Goal: Information Seeking & Learning: Learn about a topic

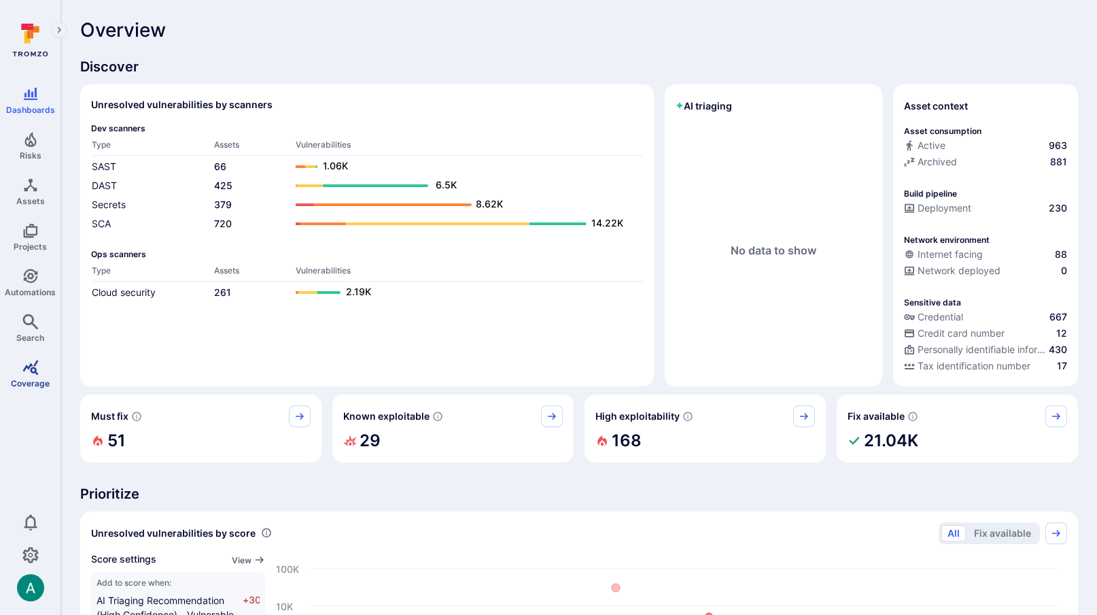
click at [29, 365] on icon "Coverage" at bounding box center [30, 367] width 16 height 15
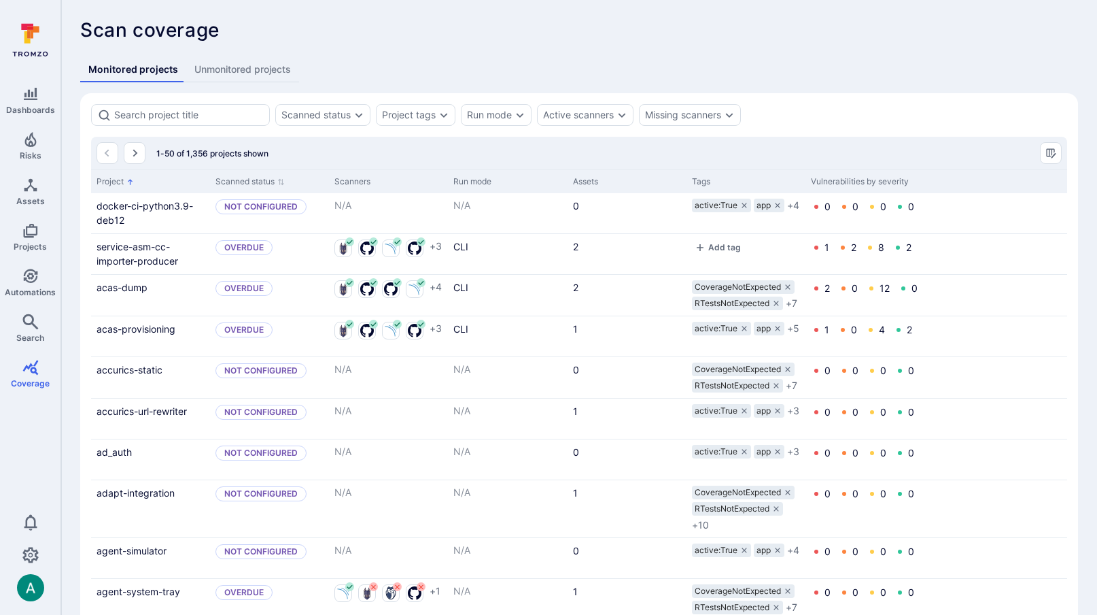
click at [259, 72] on span "Unmonitored projects" at bounding box center [242, 70] width 97 height 14
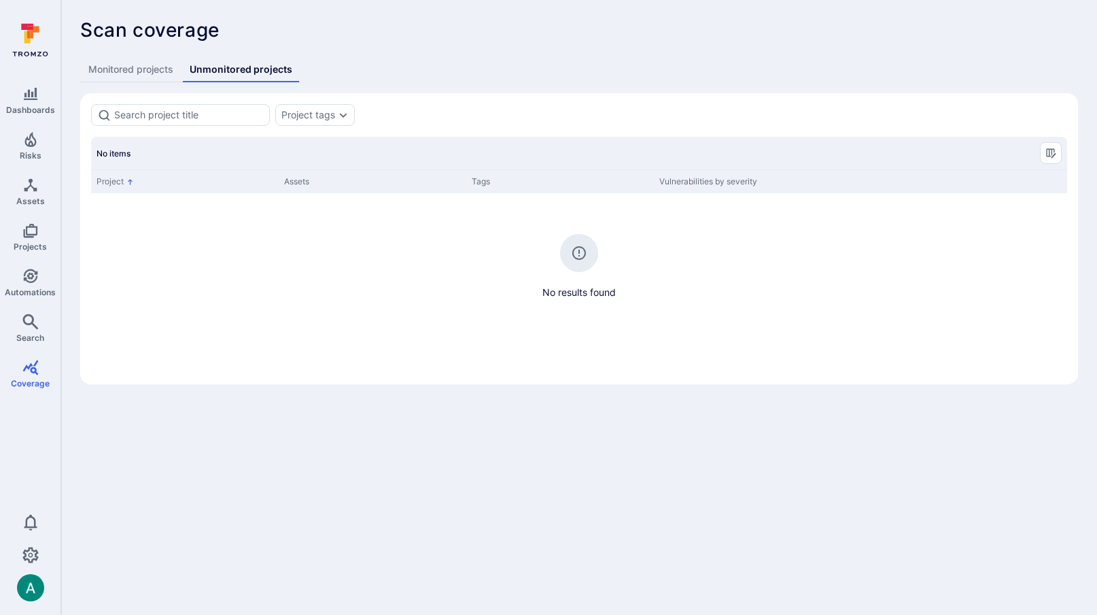
click at [147, 71] on span "Monitored projects" at bounding box center [130, 70] width 85 height 14
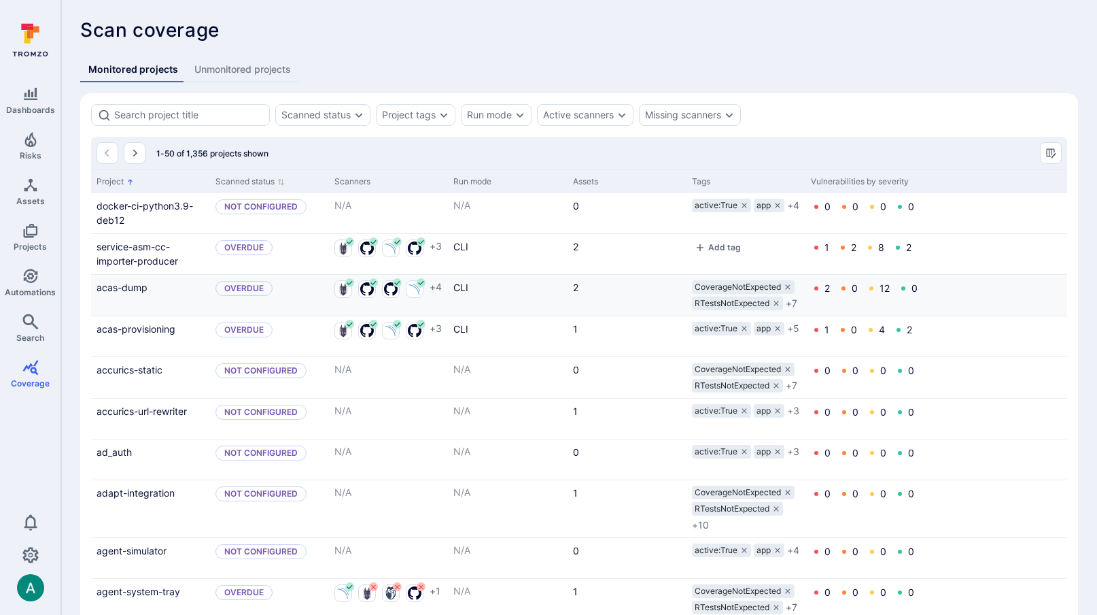
click at [741, 288] on span "CoverageNotExpected" at bounding box center [738, 286] width 86 height 11
click at [123, 288] on link "acas-dump" at bounding box center [122, 287] width 51 height 12
click at [131, 493] on link "adapt-integration" at bounding box center [136, 492] width 78 height 12
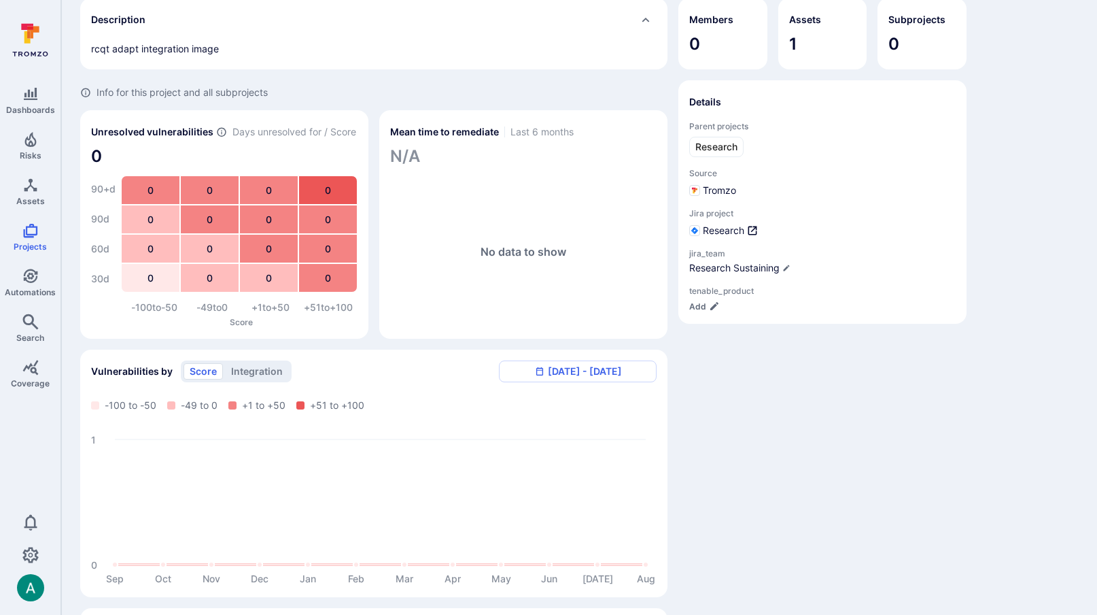
scroll to position [266, 0]
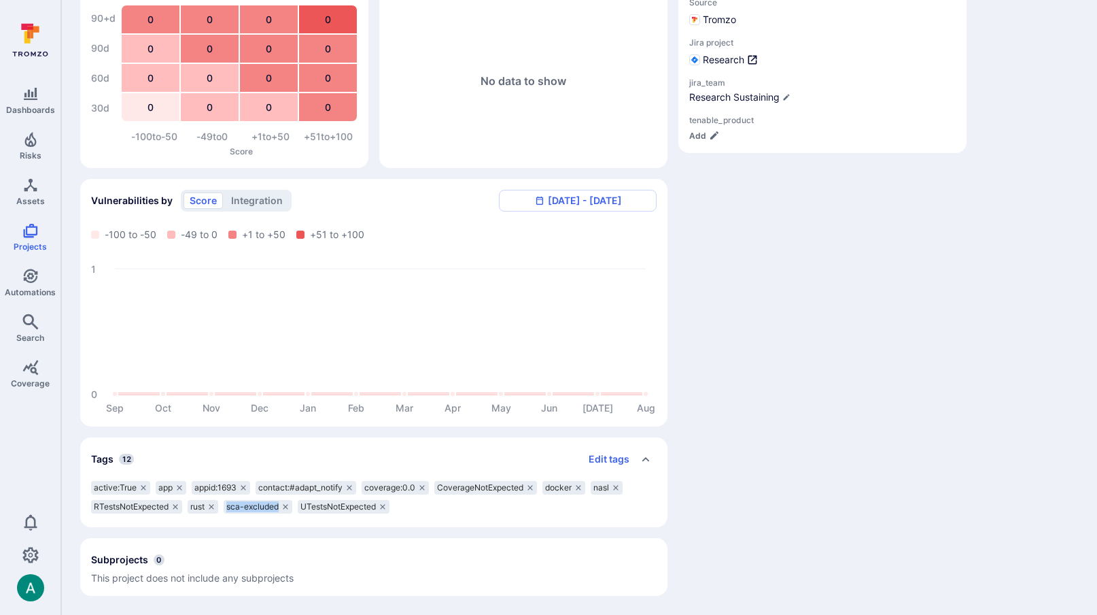
drag, startPoint x: 230, startPoint y: 506, endPoint x: 279, endPoint y: 508, distance: 49.7
click at [283, 508] on div "sca-excluded" at bounding box center [258, 507] width 69 height 14
copy span "sca-excluded"
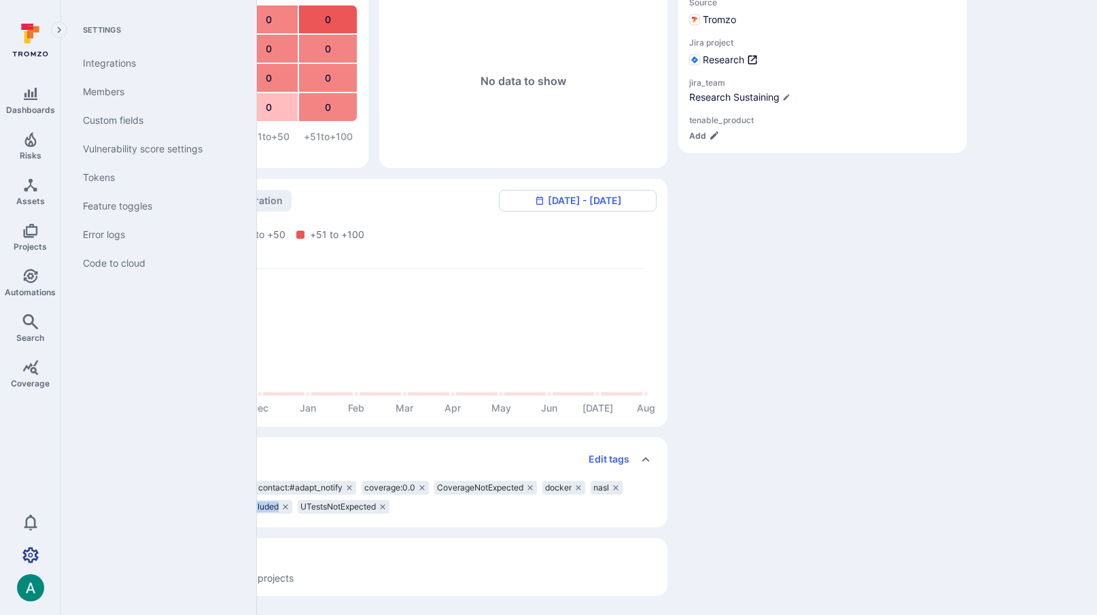
click at [21, 549] on link "Settings" at bounding box center [30, 554] width 61 height 27
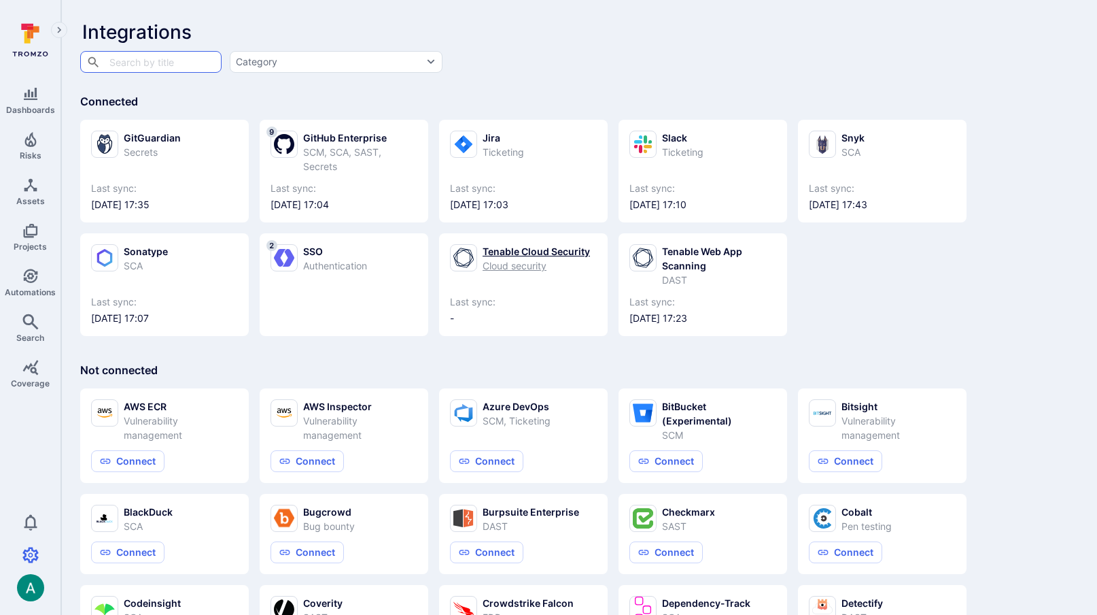
scroll to position [3, 0]
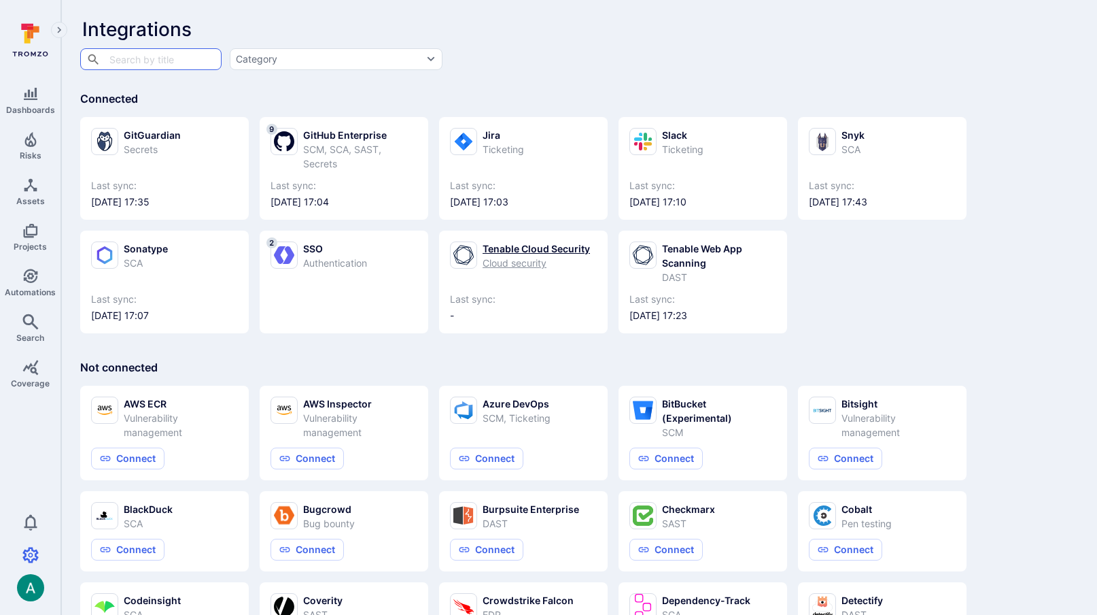
click at [524, 260] on div "Cloud security" at bounding box center [536, 263] width 107 height 14
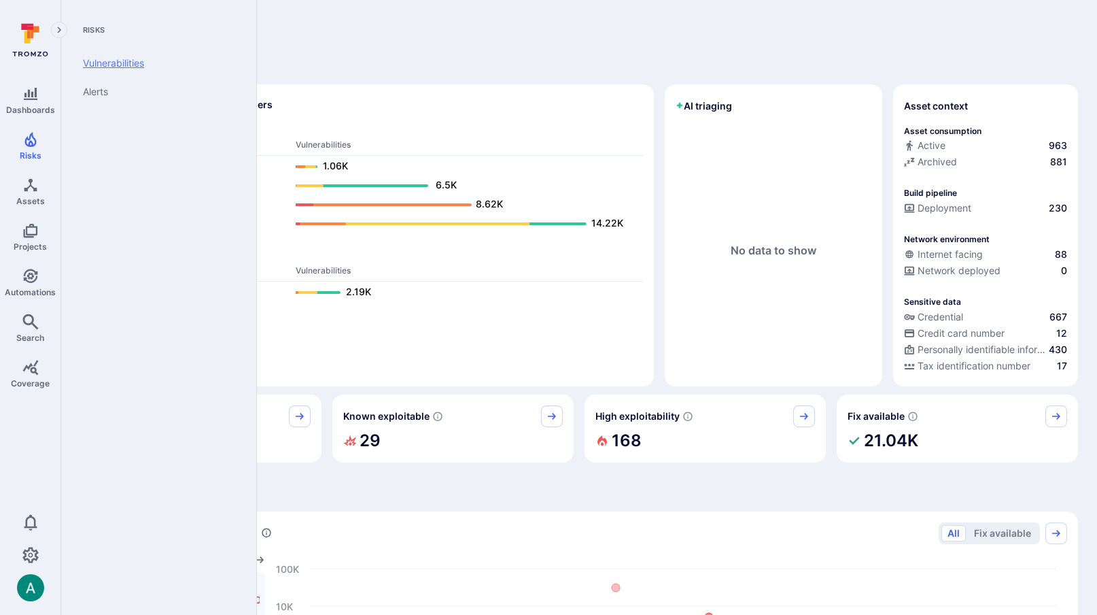
click at [118, 57] on link "Vulnerabilities" at bounding box center [156, 63] width 168 height 29
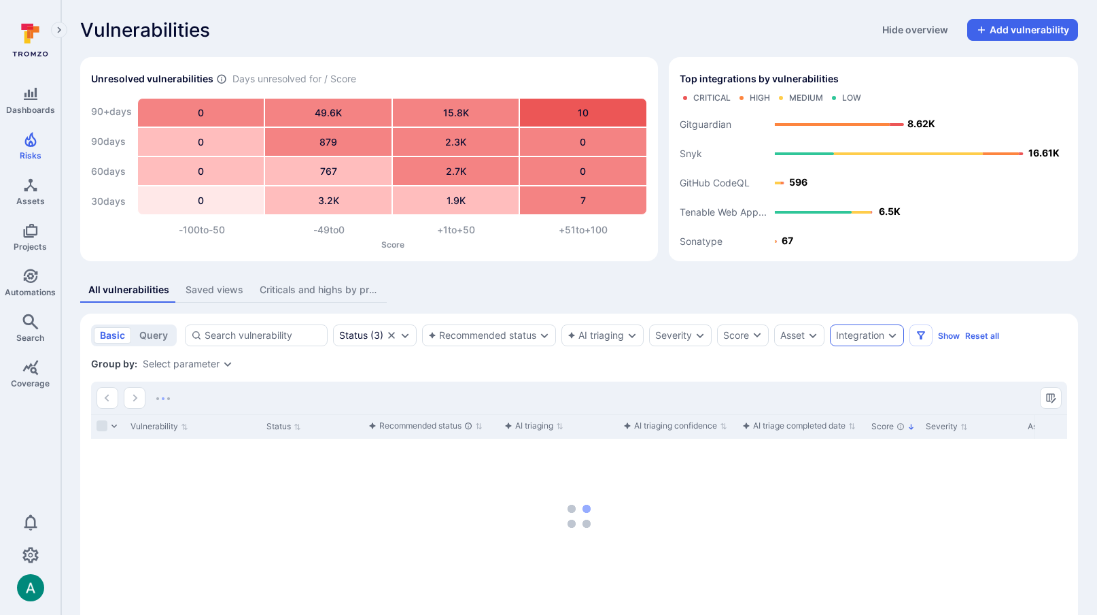
click at [896, 332] on icon "Expand dropdown" at bounding box center [892, 335] width 11 height 11
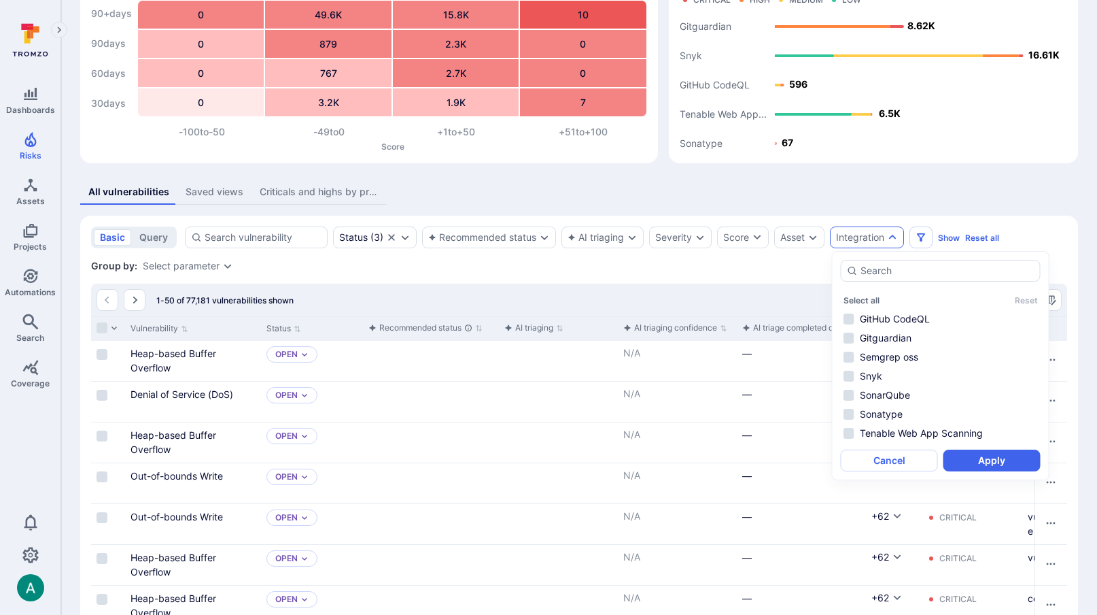
scroll to position [86, 0]
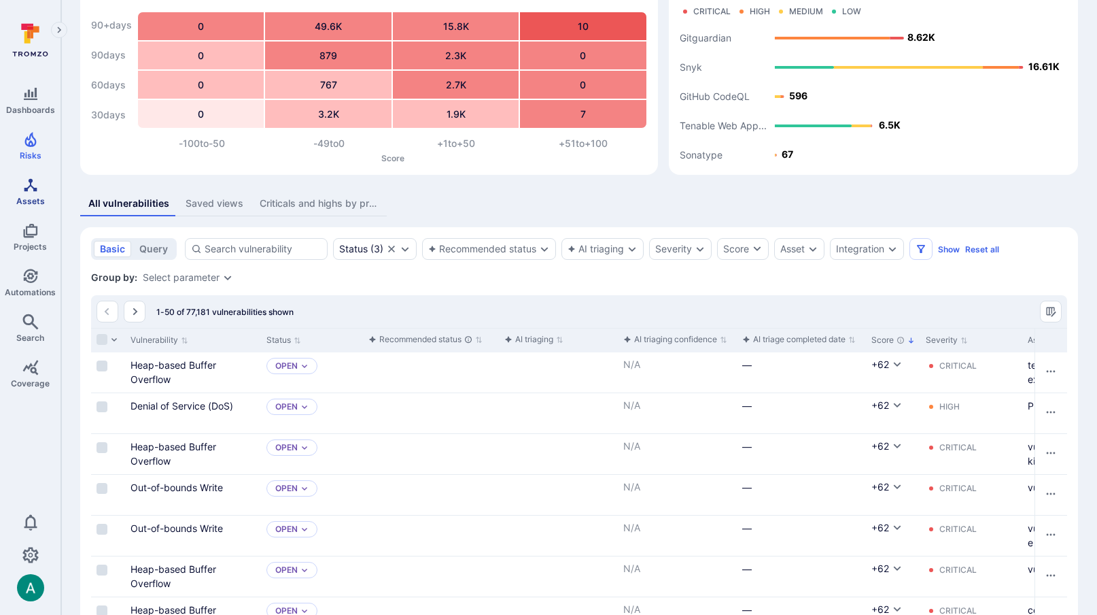
click at [31, 186] on icon "Assets" at bounding box center [30, 185] width 16 height 16
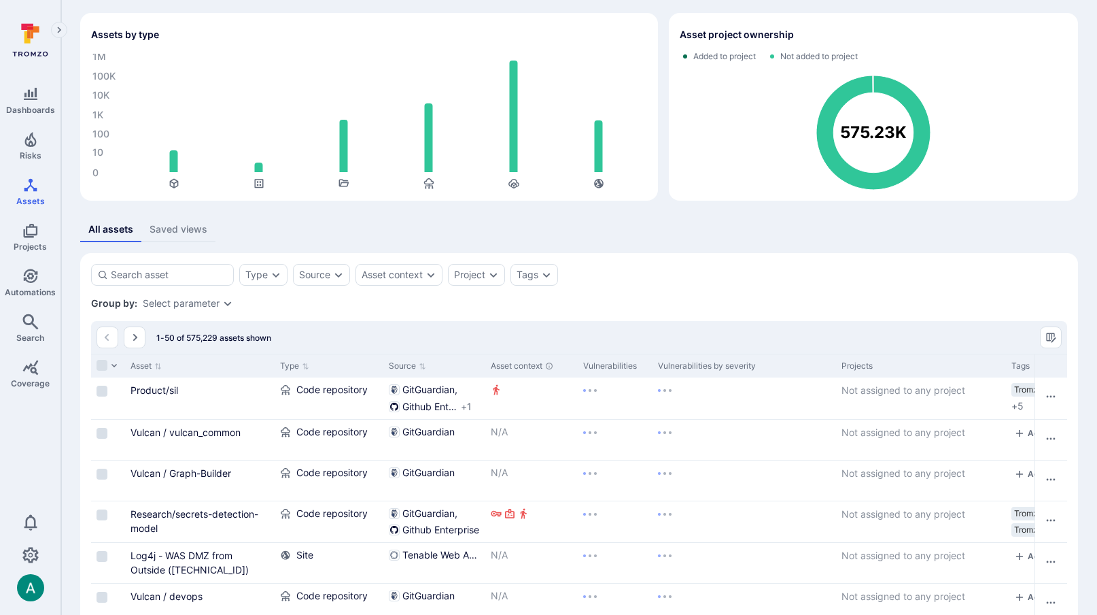
scroll to position [86, 0]
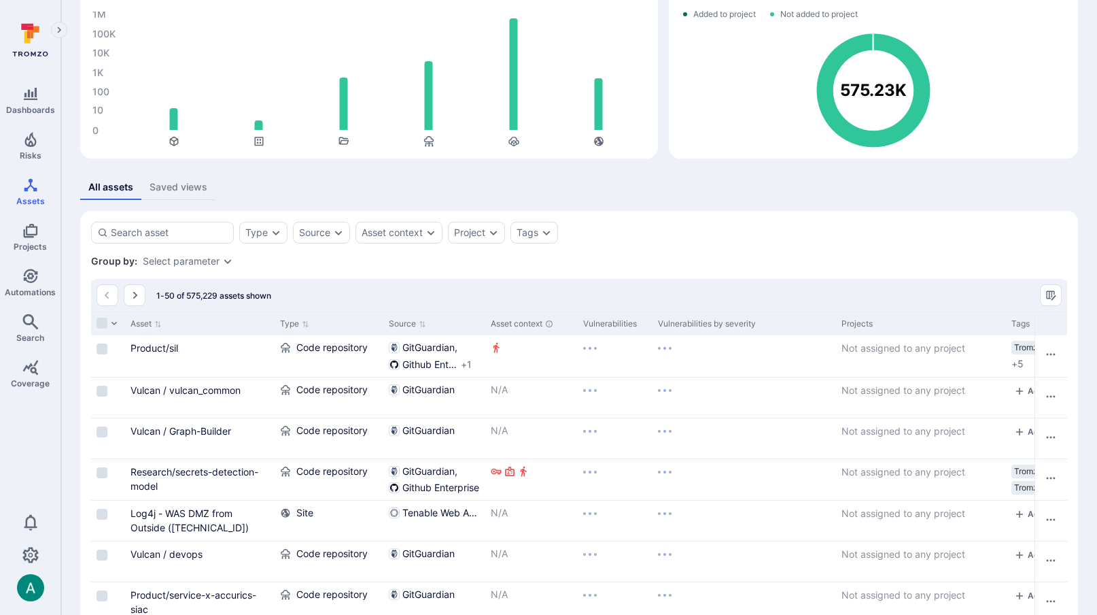
click at [322, 225] on div "Source" at bounding box center [321, 233] width 57 height 22
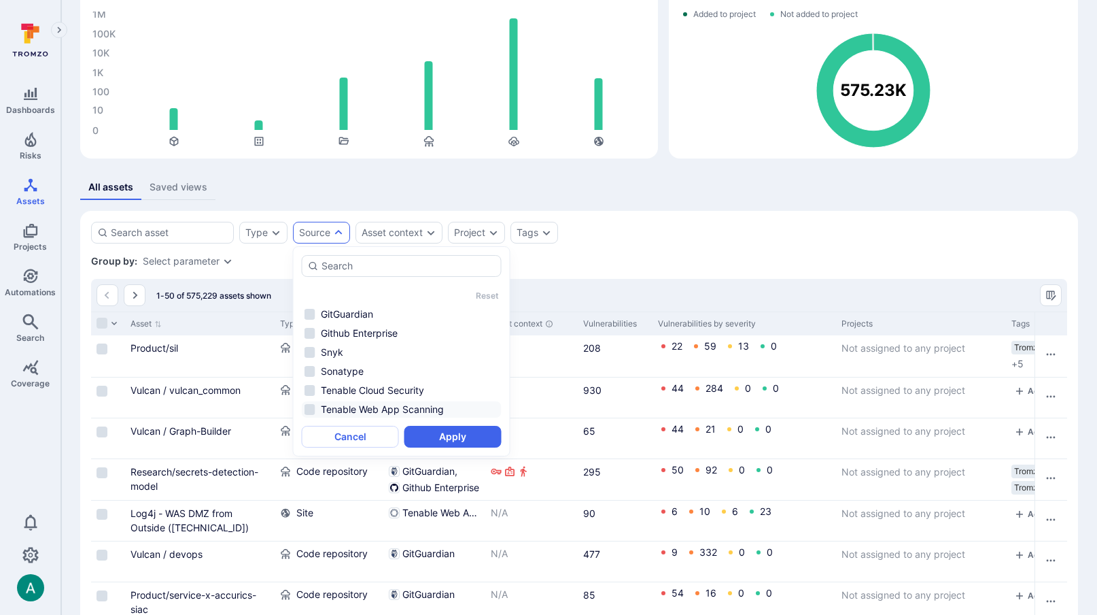
drag, startPoint x: 369, startPoint y: 392, endPoint x: 402, endPoint y: 407, distance: 36.2
click at [370, 392] on li "Tenable Cloud Security" at bounding box center [402, 390] width 200 height 16
click at [471, 439] on button "Apply" at bounding box center [453, 437] width 97 height 22
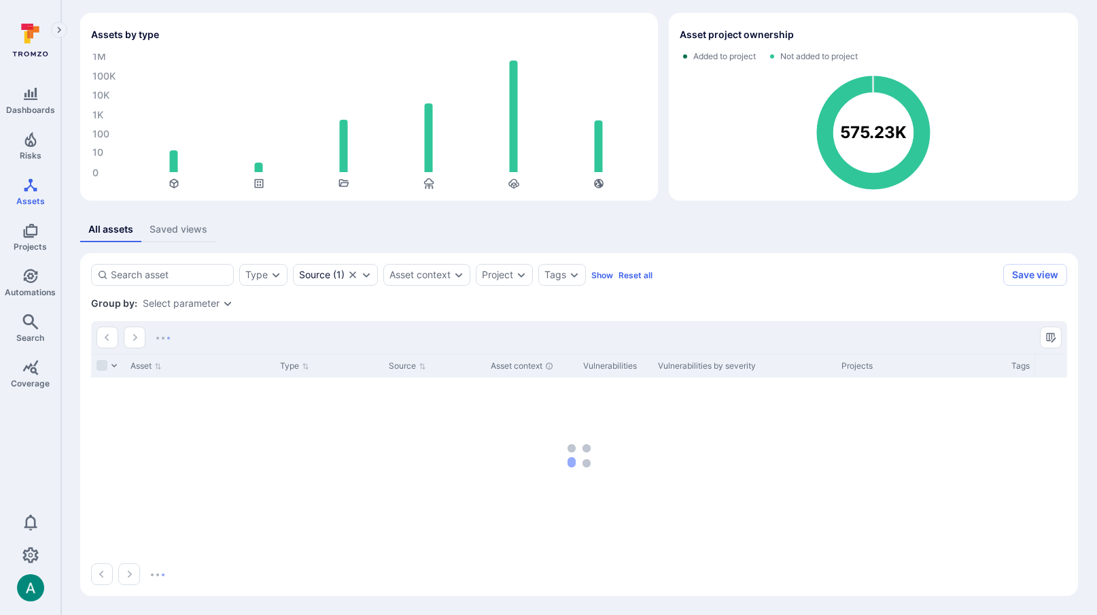
scroll to position [39, 0]
